Goal: Share content: Share content

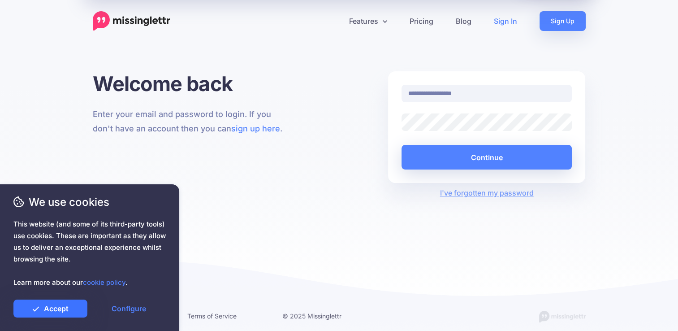
click at [64, 306] on link "Accept" at bounding box center [50, 309] width 74 height 18
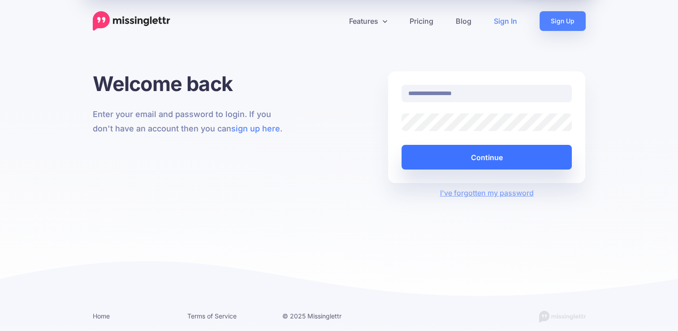
click at [431, 159] on button "Continue" at bounding box center [487, 157] width 171 height 25
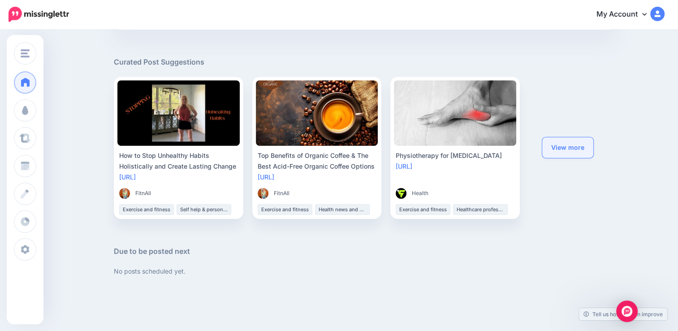
scroll to position [389, 0]
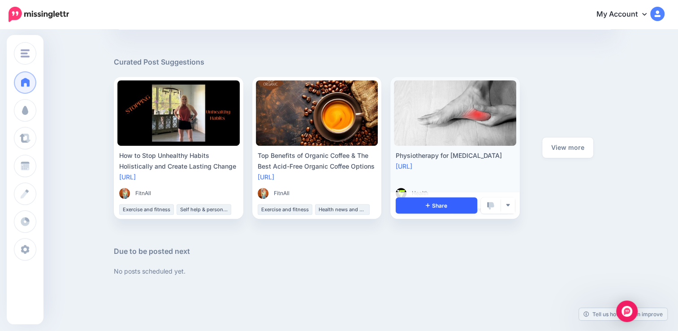
click at [435, 201] on link "Share" at bounding box center [437, 205] width 82 height 16
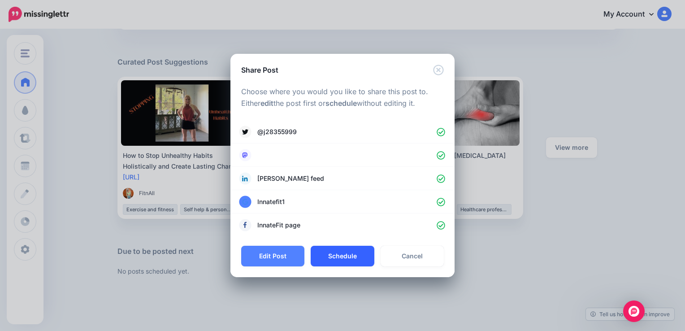
click at [330, 254] on button "Schedule" at bounding box center [342, 256] width 63 height 21
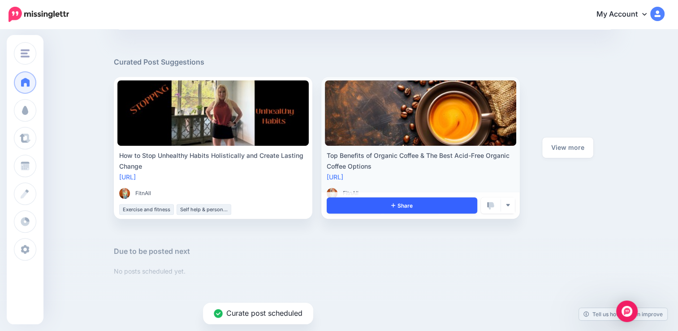
click at [357, 199] on link "Share" at bounding box center [402, 205] width 151 height 16
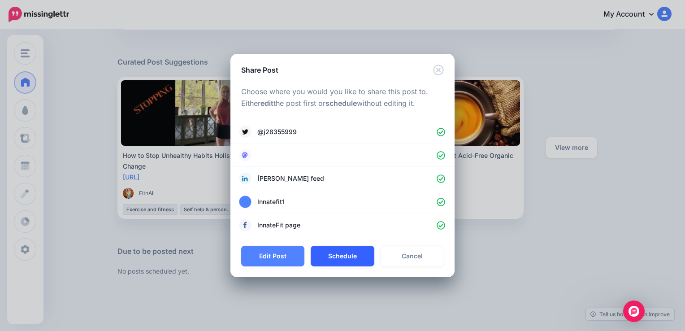
click at [348, 255] on button "Schedule" at bounding box center [342, 256] width 63 height 21
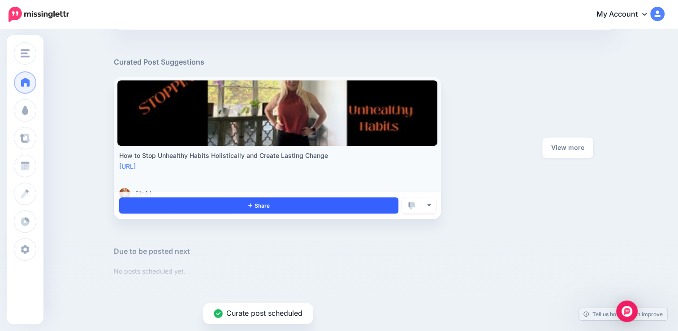
click at [180, 205] on link "Share" at bounding box center [258, 205] width 279 height 16
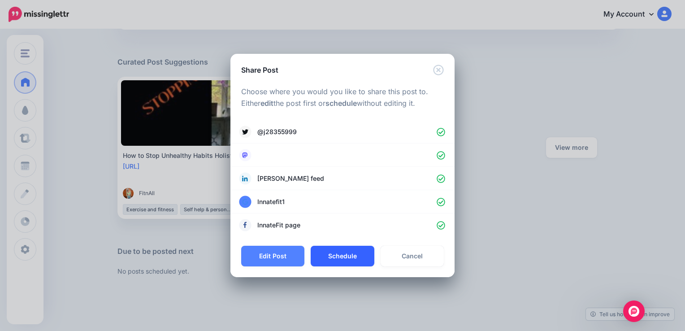
click at [335, 253] on button "Schedule" at bounding box center [342, 256] width 63 height 21
click at [335, 253] on button "Scheduling..." at bounding box center [342, 256] width 67 height 21
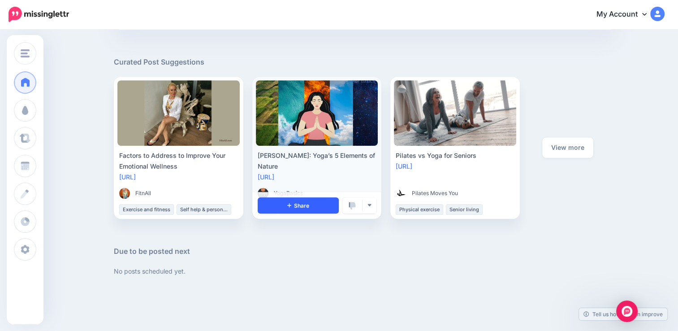
click at [292, 201] on link "Share" at bounding box center [299, 205] width 82 height 16
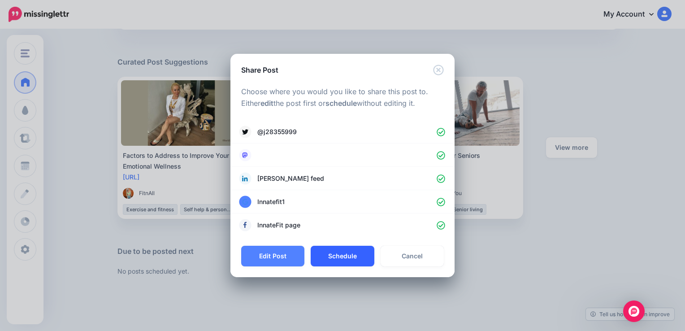
click at [334, 253] on button "Schedule" at bounding box center [342, 256] width 63 height 21
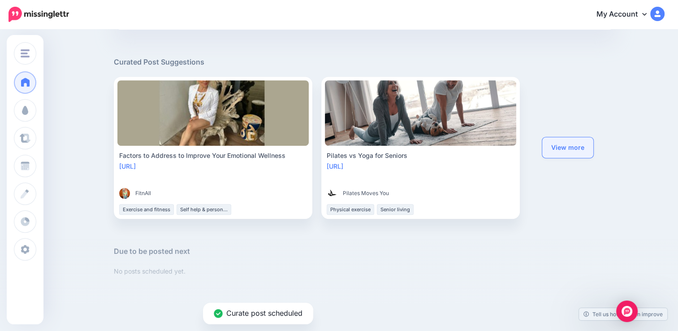
click at [575, 150] on link "View more" at bounding box center [568, 147] width 51 height 21
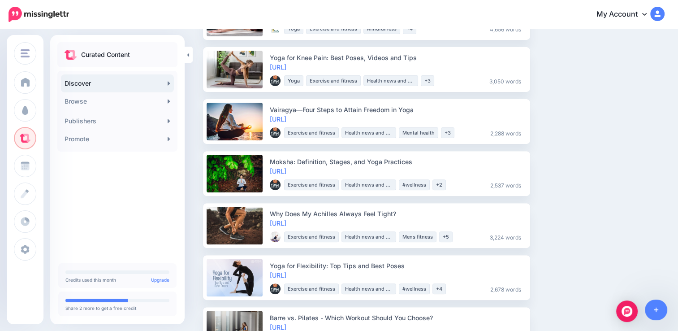
scroll to position [283, 0]
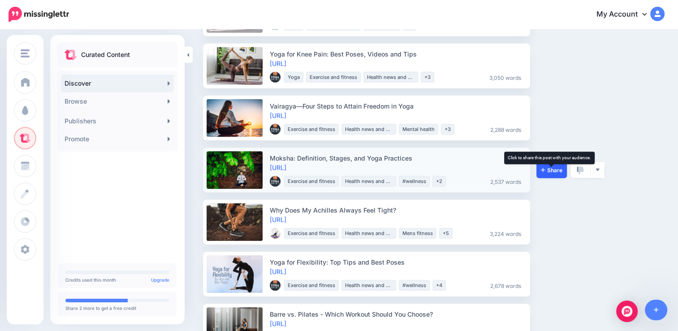
click at [542, 168] on icon at bounding box center [543, 169] width 4 height 5
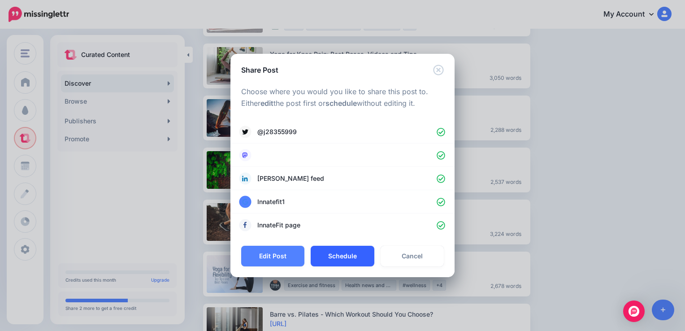
click at [332, 252] on button "Schedule" at bounding box center [342, 256] width 63 height 21
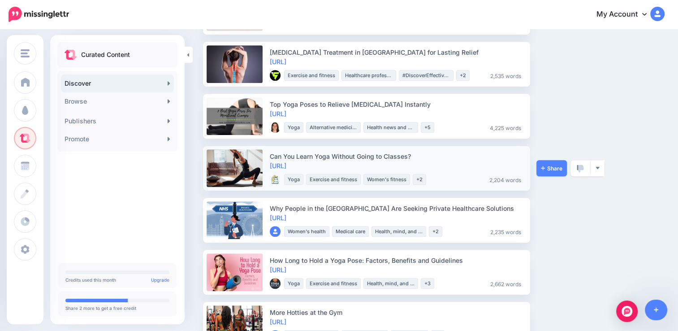
scroll to position [649, 0]
click at [555, 164] on link "Share" at bounding box center [552, 168] width 30 height 16
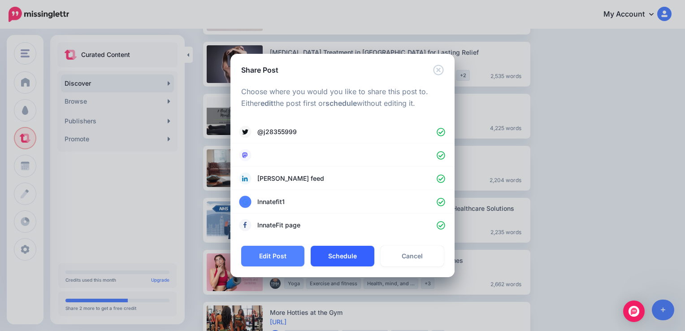
click at [344, 250] on button "Schedule" at bounding box center [342, 256] width 63 height 21
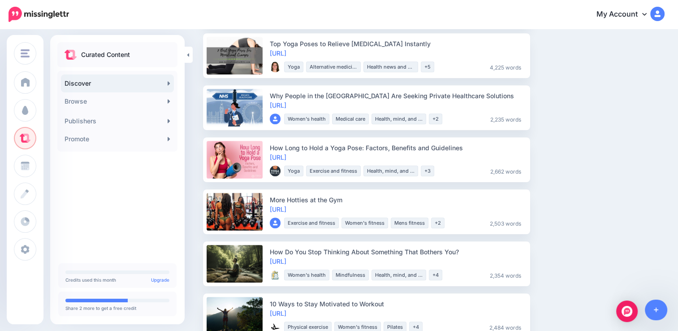
scroll to position [710, 0]
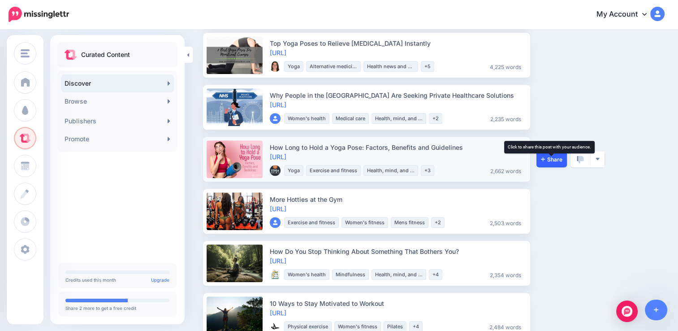
click at [543, 159] on icon at bounding box center [543, 159] width 4 height 4
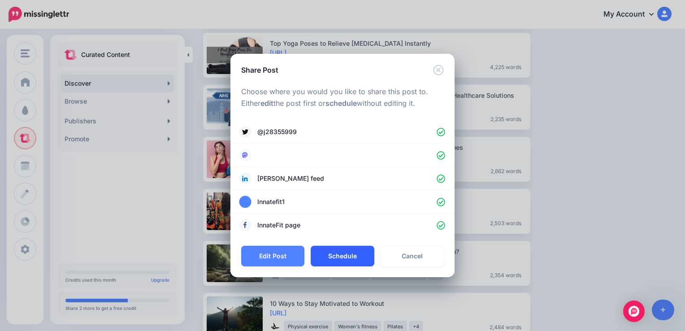
click at [357, 256] on button "Schedule" at bounding box center [342, 256] width 63 height 21
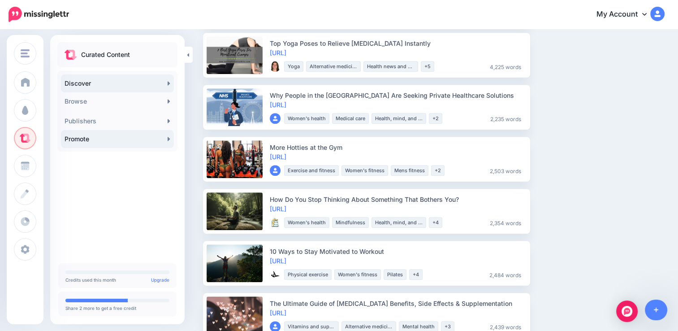
click at [154, 134] on link "Promote" at bounding box center [117, 139] width 113 height 18
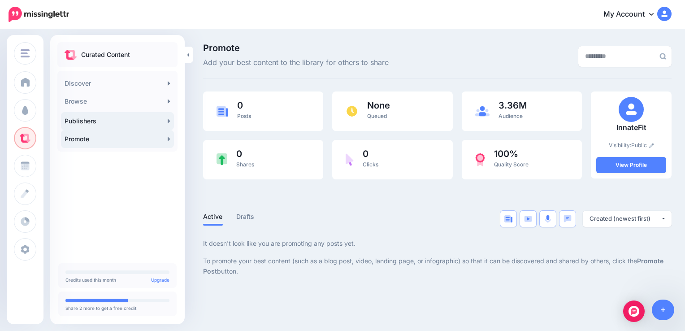
click at [76, 119] on link "Publishers" at bounding box center [117, 121] width 113 height 18
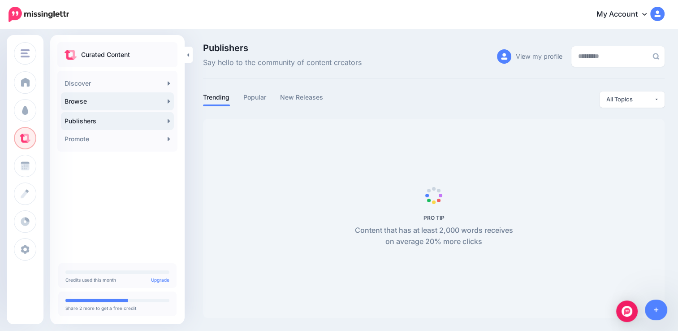
click at [75, 107] on link "Browse" at bounding box center [117, 101] width 113 height 18
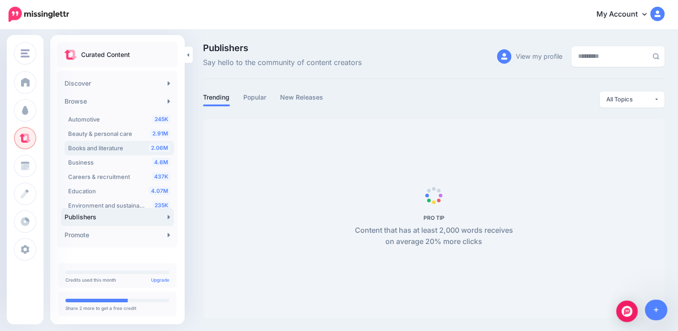
click at [104, 147] on span "Books and literature" at bounding box center [95, 147] width 55 height 7
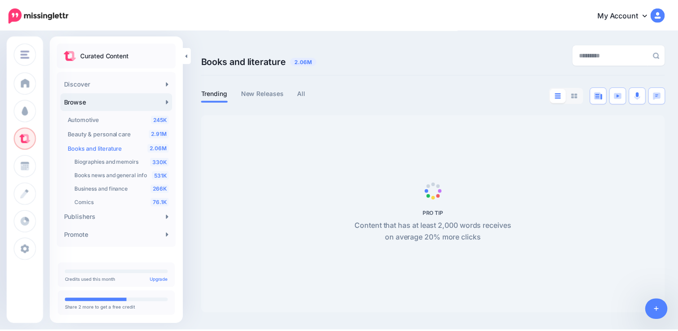
scroll to position [16, 0]
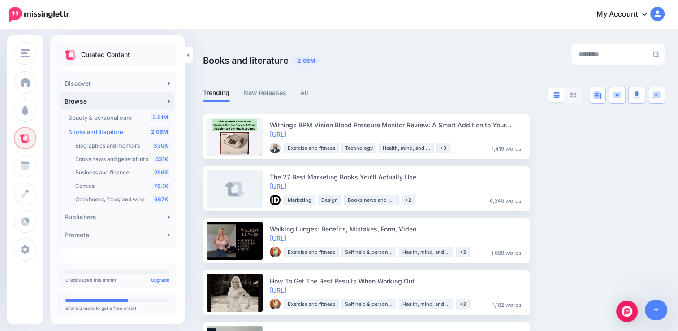
click at [665, 8] on img at bounding box center [658, 14] width 14 height 14
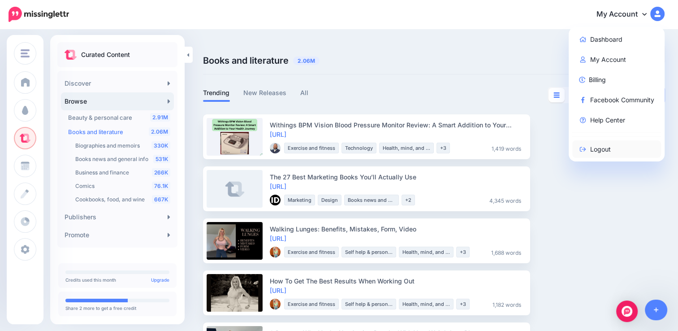
click at [604, 141] on link "Logout" at bounding box center [617, 148] width 89 height 17
